Goal: Transaction & Acquisition: Purchase product/service

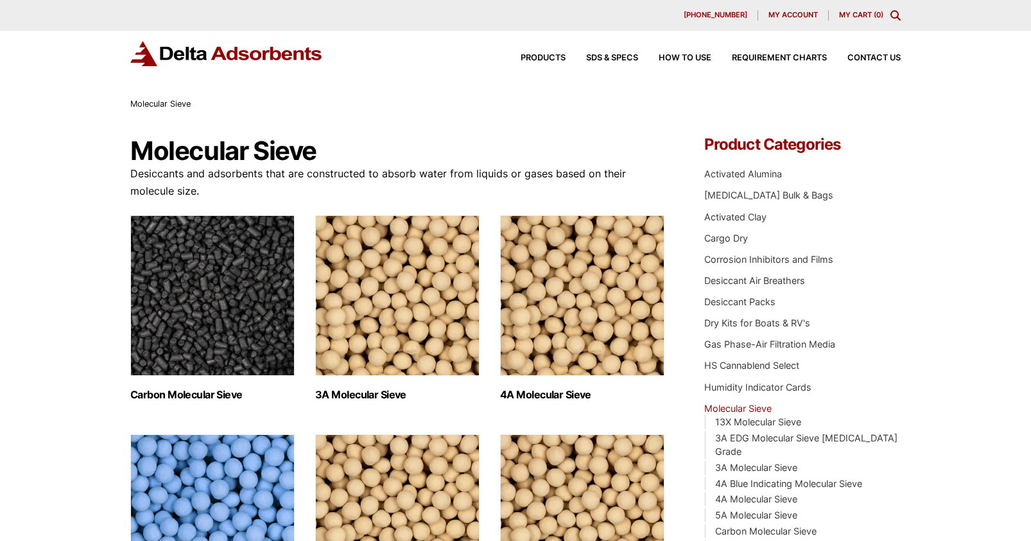
click at [524, 51] on div "Products SDS & SPECS How to Use Requirement Charts Contact Us" at bounding box center [700, 58] width 411 height 19
click at [527, 55] on span "Products" at bounding box center [543, 58] width 45 height 8
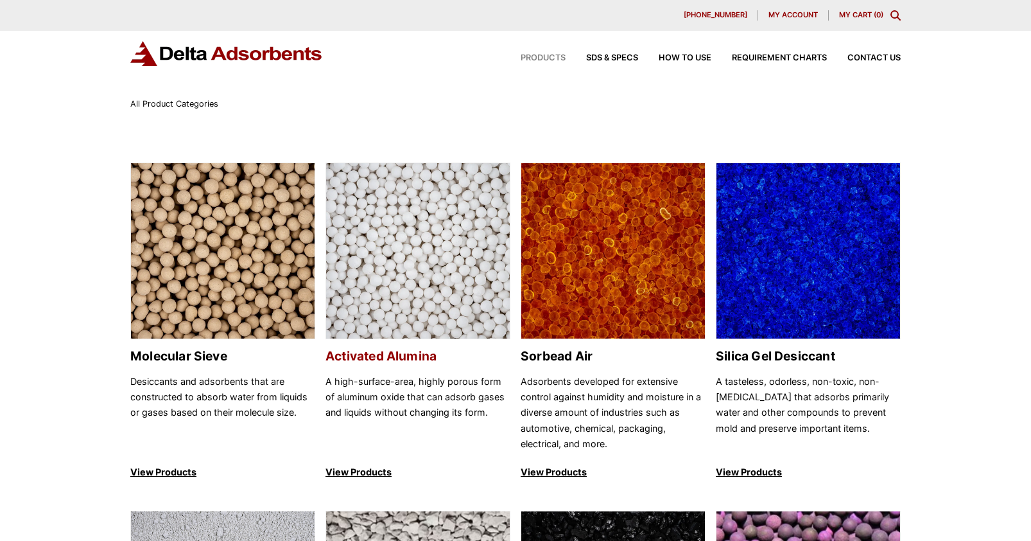
click at [361, 349] on h2 "Activated Alumina" at bounding box center [418, 356] width 185 height 15
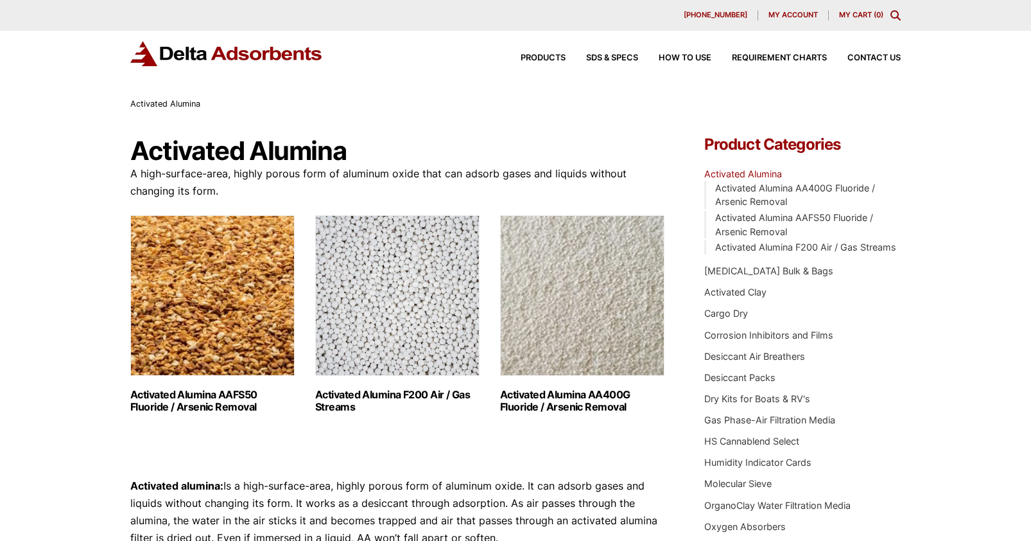
click at [378, 315] on img "Visit product category Activated Alumina F200 Air / Gas Streams" at bounding box center [397, 295] width 164 height 161
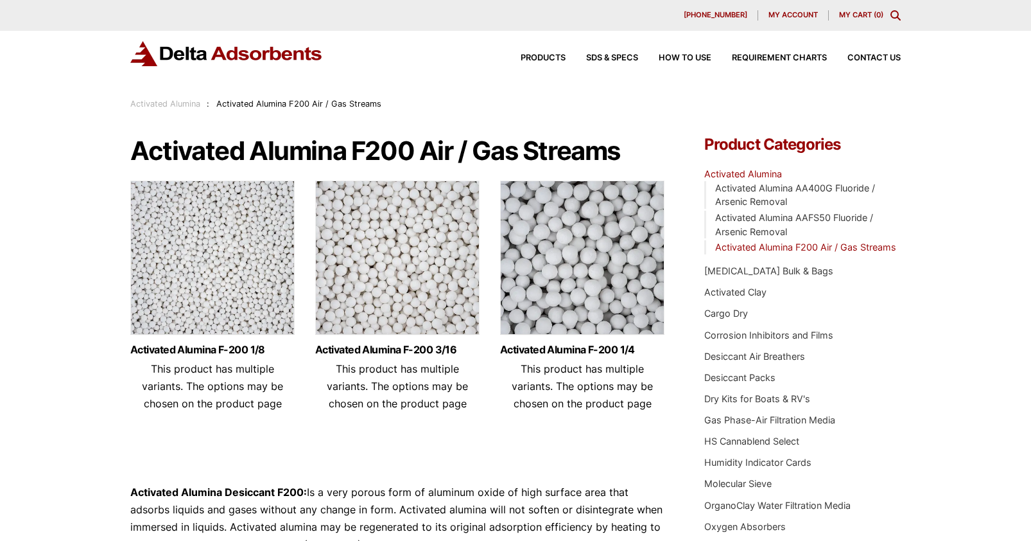
click at [571, 274] on img at bounding box center [582, 260] width 164 height 161
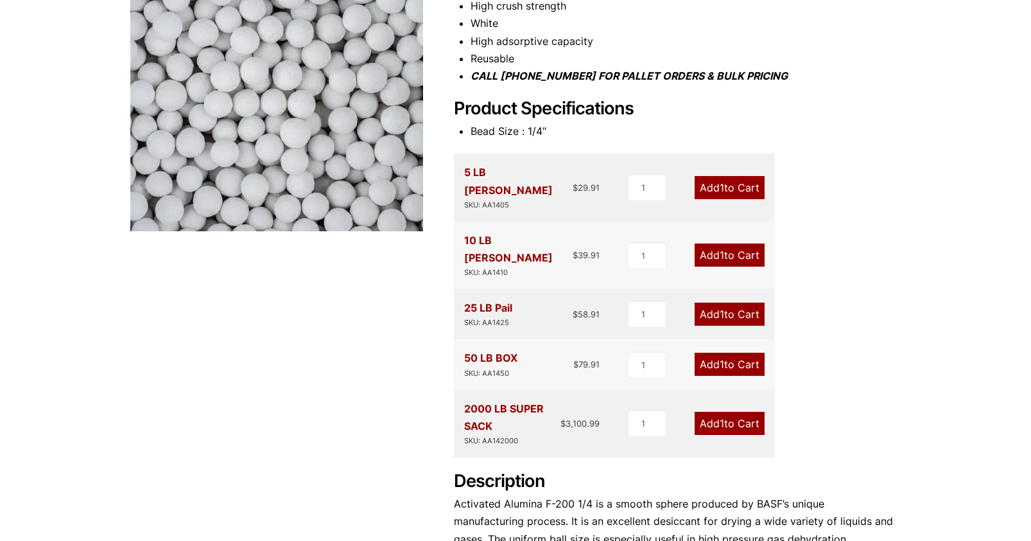
scroll to position [300, 0]
